Goal: Transaction & Acquisition: Purchase product/service

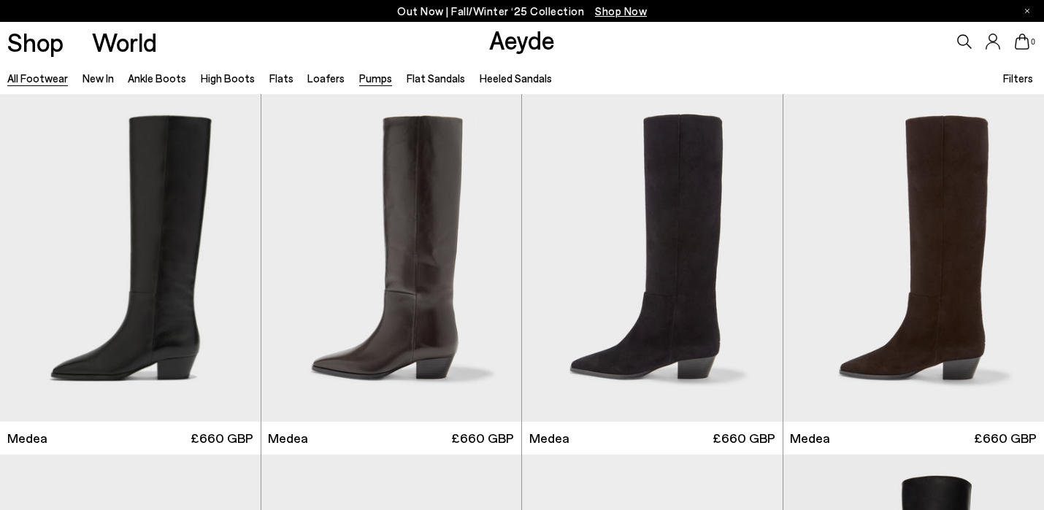
click at [368, 77] on link "Pumps" at bounding box center [375, 78] width 33 height 13
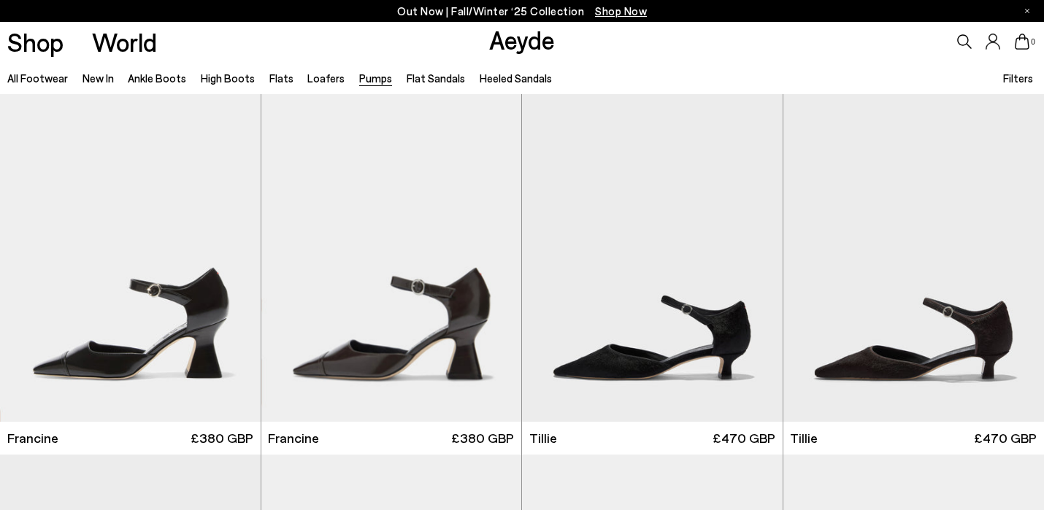
click at [959, 38] on icon at bounding box center [964, 41] width 15 height 15
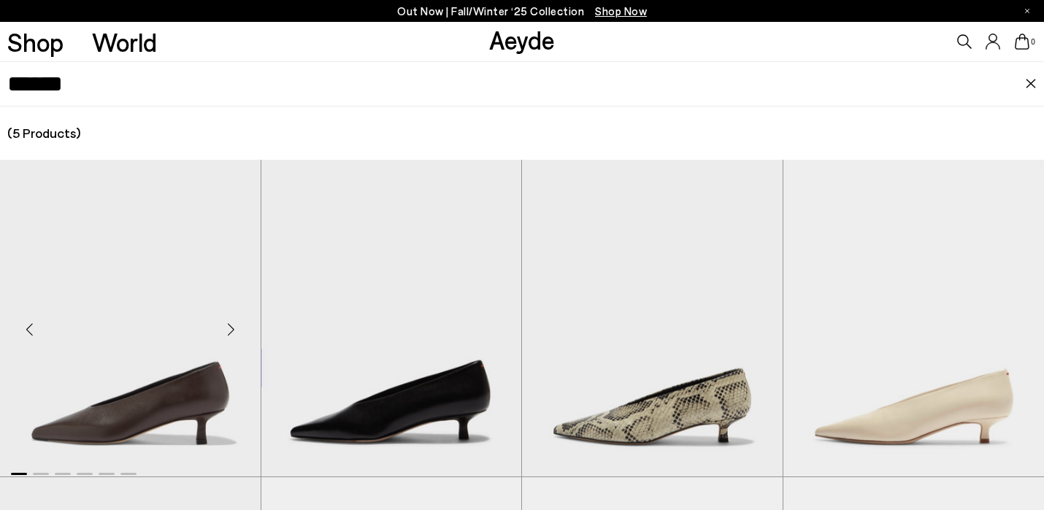
type input "*****"
click at [197, 385] on img "1 / 6" at bounding box center [130, 323] width 261 height 327
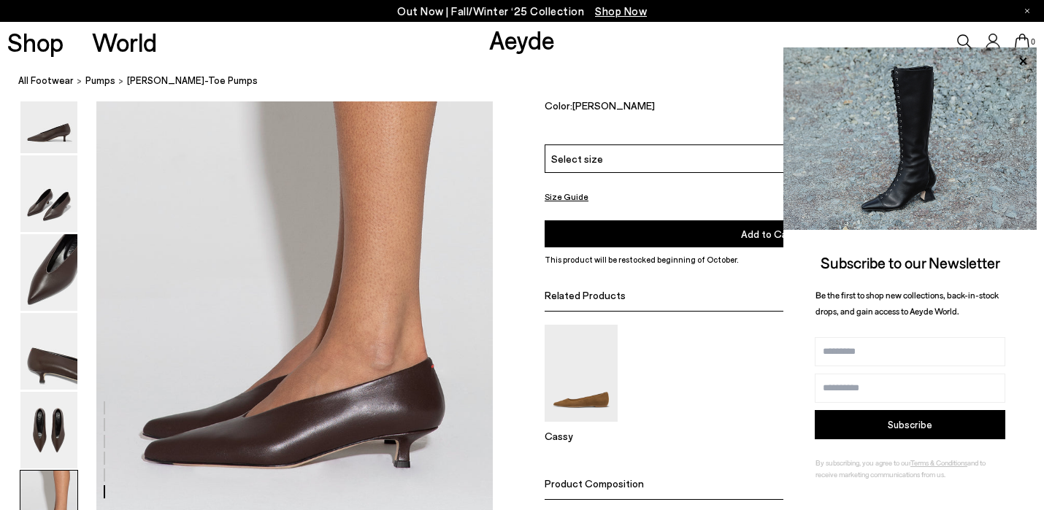
scroll to position [2616, 0]
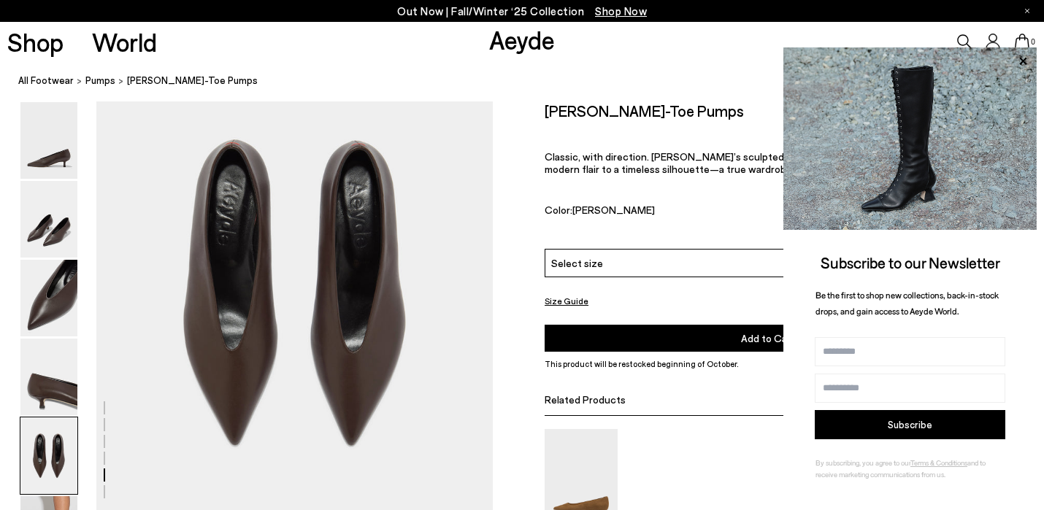
scroll to position [2070, 0]
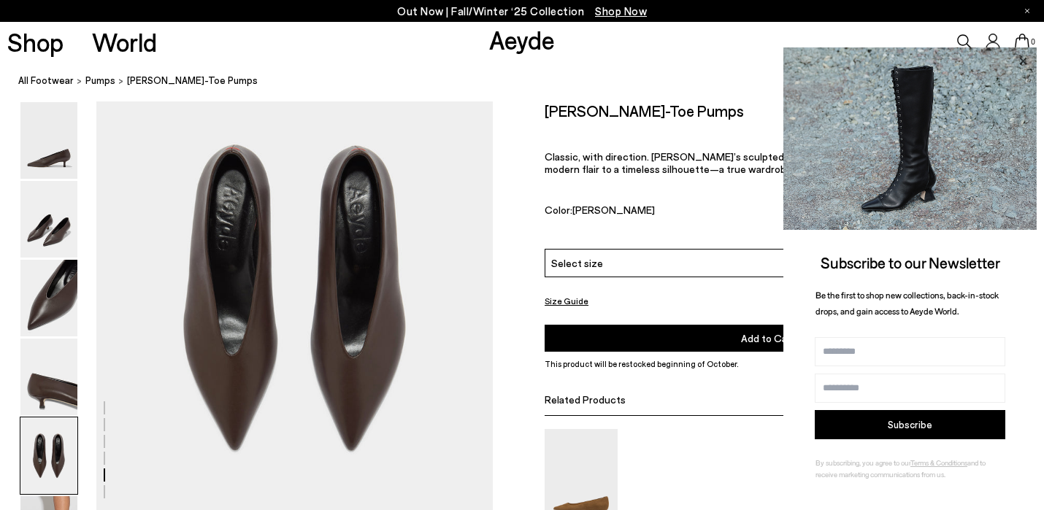
click at [1022, 57] on icon at bounding box center [1022, 61] width 19 height 19
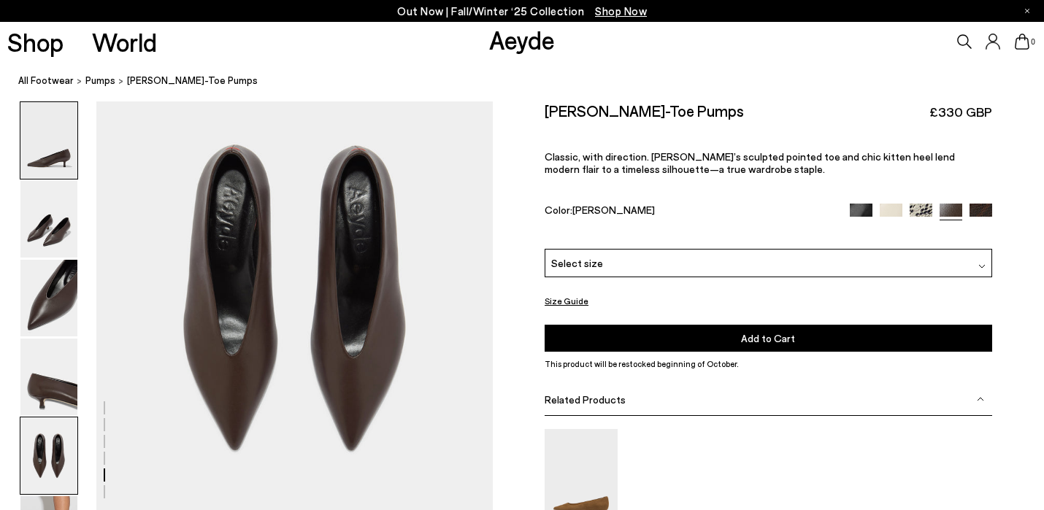
click at [46, 155] on img at bounding box center [48, 140] width 57 height 77
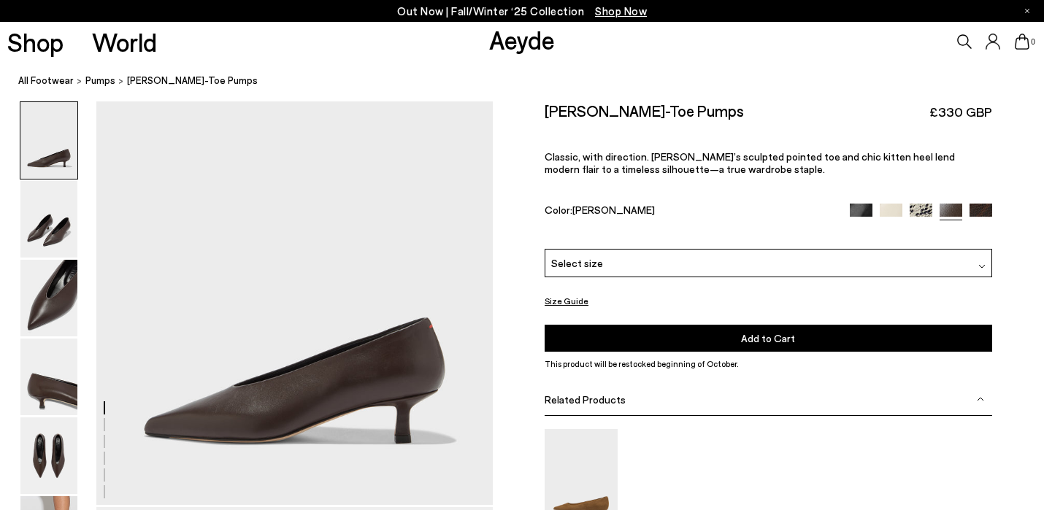
scroll to position [0, 0]
